Goal: Transaction & Acquisition: Book appointment/travel/reservation

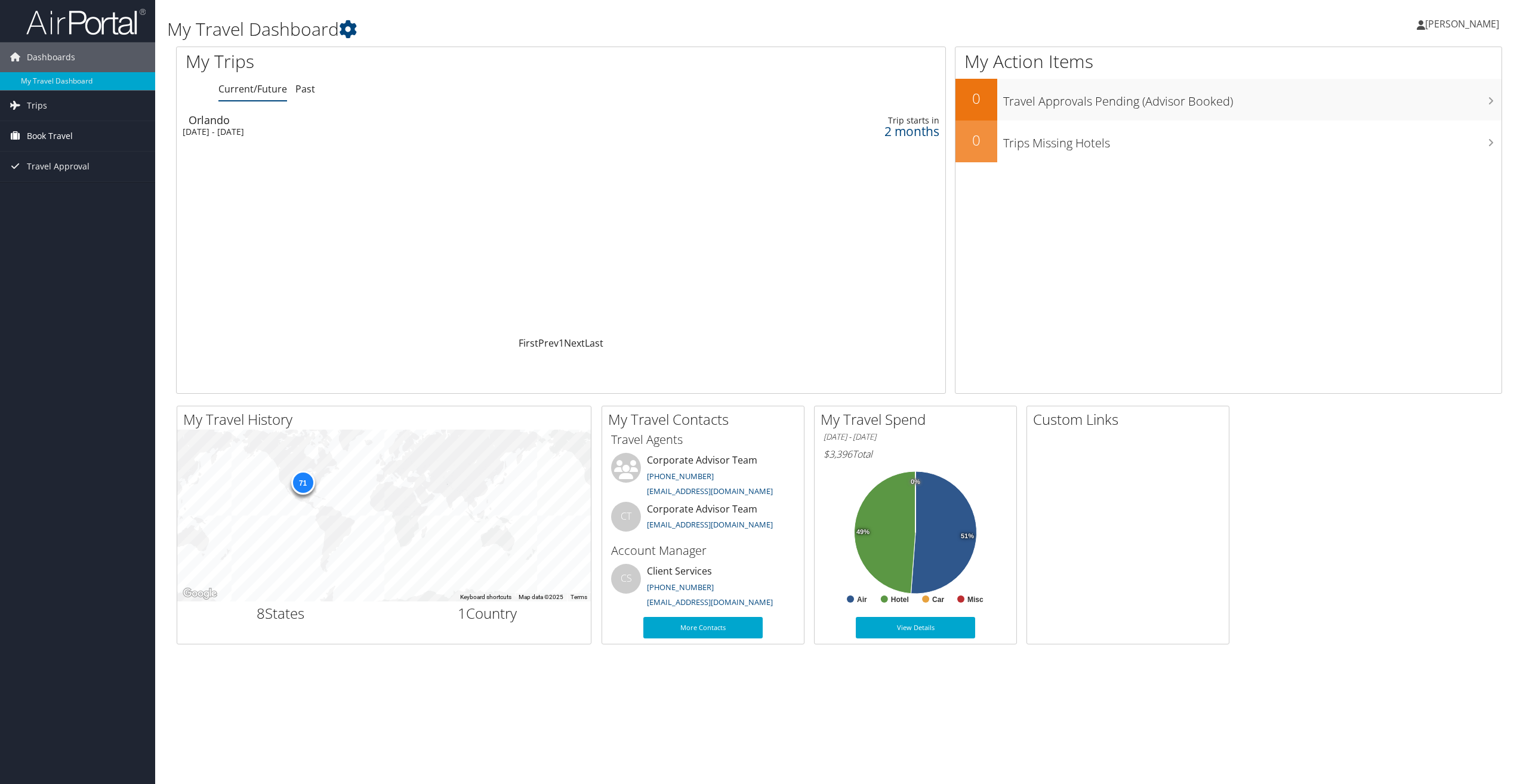
click at [54, 134] on span "Book Travel" at bounding box center [49, 136] width 46 height 30
click at [56, 200] on link "Book/Manage Online Trips" at bounding box center [77, 196] width 155 height 18
